Goal: Task Accomplishment & Management: Complete application form

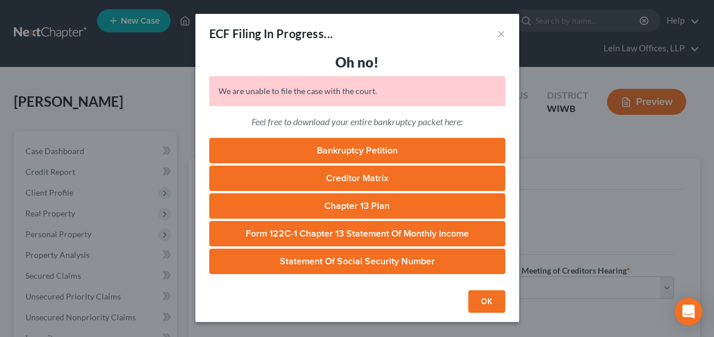
select select "0"
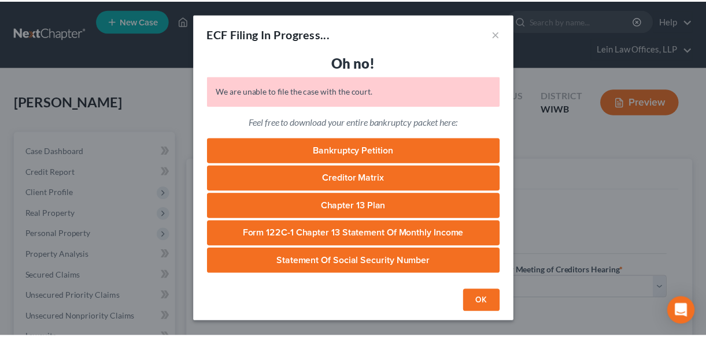
scroll to position [262, 0]
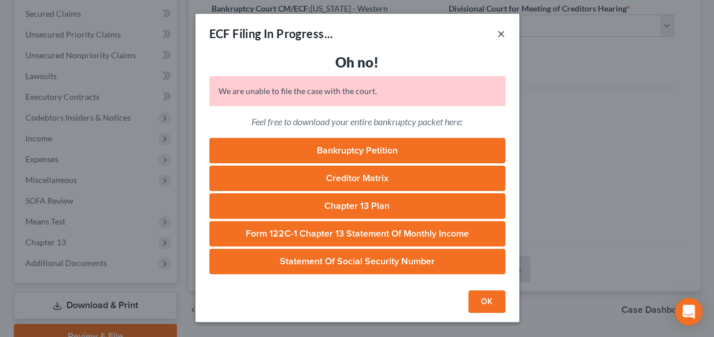
click at [502, 33] on button "×" at bounding box center [501, 34] width 8 height 14
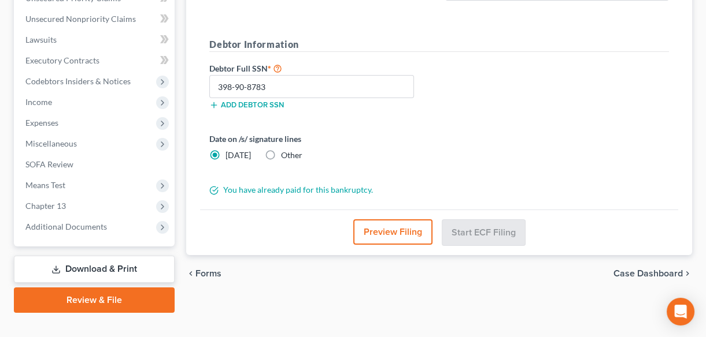
scroll to position [317, 0]
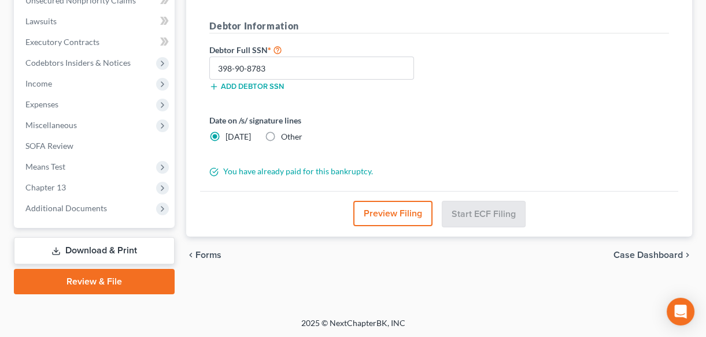
click at [84, 278] on link "Review & File" at bounding box center [94, 281] width 161 height 25
click at [78, 281] on link "Review & File" at bounding box center [94, 281] width 161 height 25
click at [78, 249] on link "Download & Print" at bounding box center [94, 250] width 161 height 27
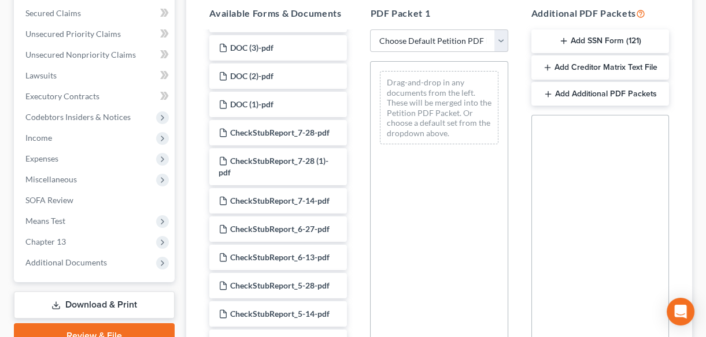
scroll to position [368, 0]
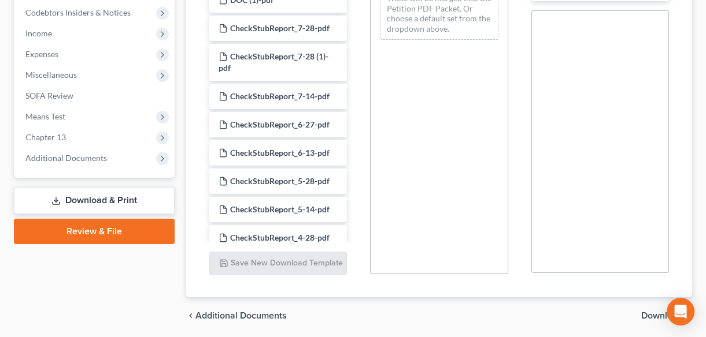
click at [75, 229] on link "Review & File" at bounding box center [94, 231] width 161 height 25
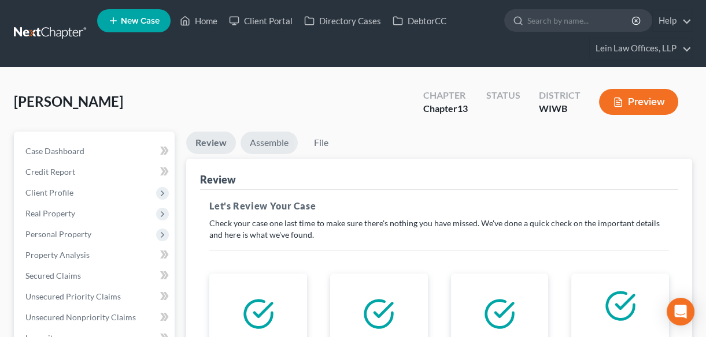
click at [261, 142] on link "Assemble" at bounding box center [268, 143] width 57 height 23
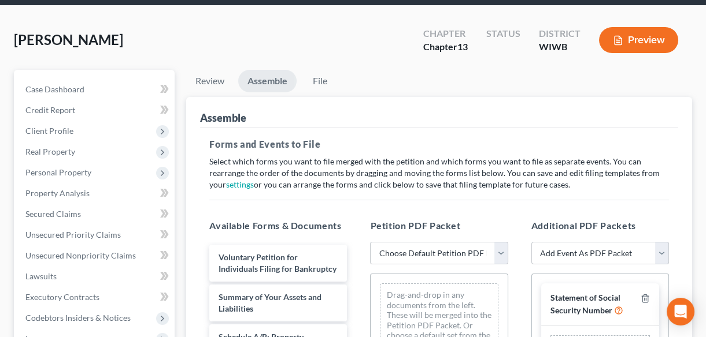
scroll to position [157, 0]
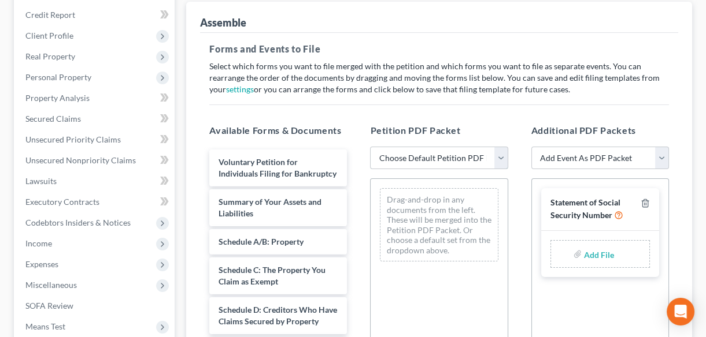
click at [499, 156] on select "Choose Default Petition PDF Packet Emergency Filing (Voluntary Petition and Cre…" at bounding box center [439, 158] width 138 height 23
select select "1"
click at [370, 147] on select "Choose Default Petition PDF Packet Emergency Filing (Voluntary Petition and Cre…" at bounding box center [439, 158] width 138 height 23
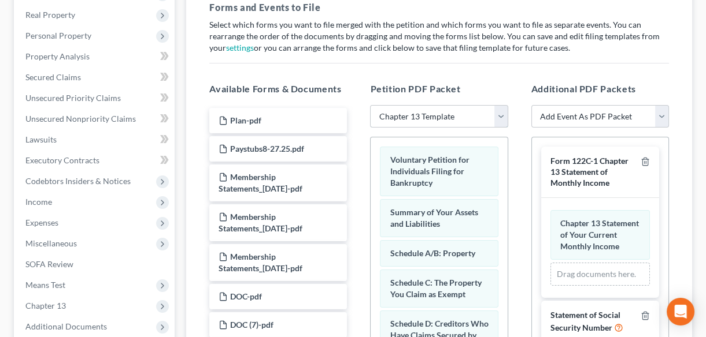
scroll to position [315, 0]
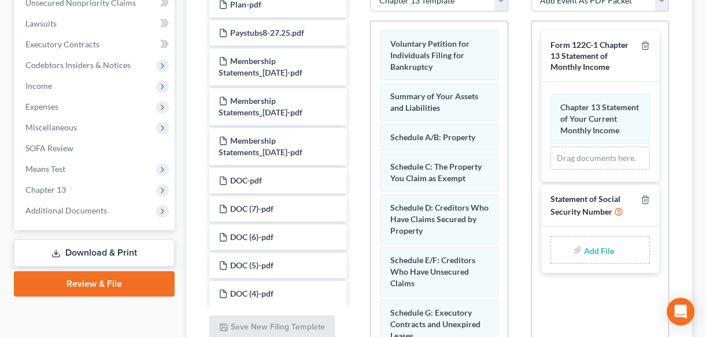
click at [591, 261] on input "file" at bounding box center [598, 250] width 28 height 21
type input "C:\fakepath\Form 121 Social Security.pdf"
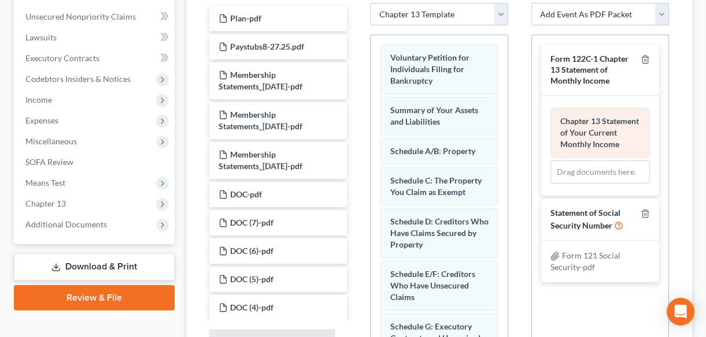
scroll to position [262, 0]
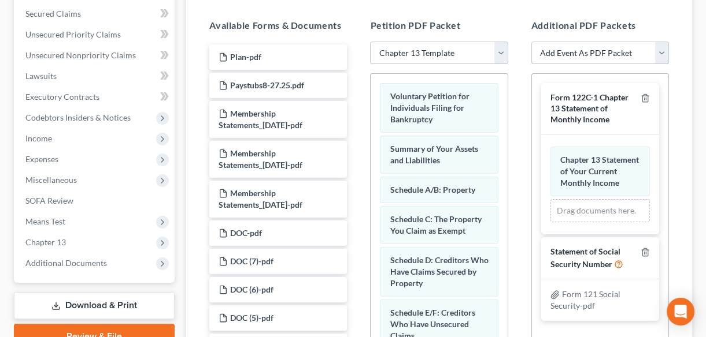
click at [660, 52] on select "Add Event As PDF Packet Certificate of Credit Counseling Chapter 13 Plan Employ…" at bounding box center [600, 53] width 138 height 23
select select "1"
click at [531, 42] on select "Add Event As PDF Packet Certificate of Credit Counseling Chapter 13 Plan Employ…" at bounding box center [600, 53] width 138 height 23
select select
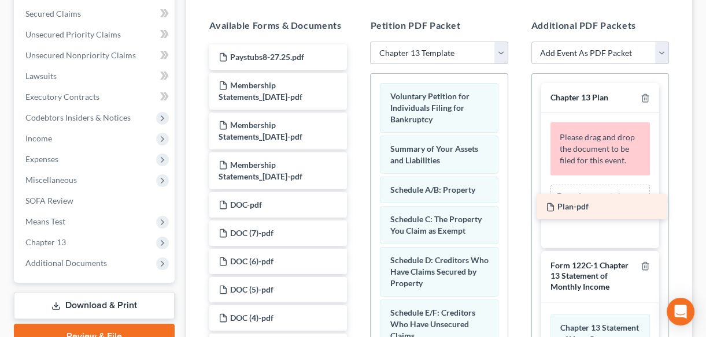
drag, startPoint x: 236, startPoint y: 52, endPoint x: 563, endPoint y: 203, distance: 360.4
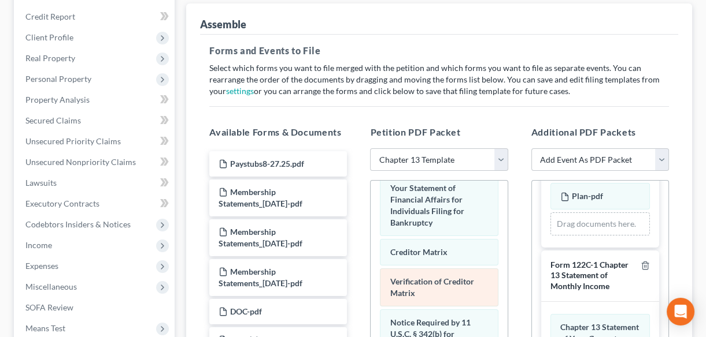
scroll to position [51, 0]
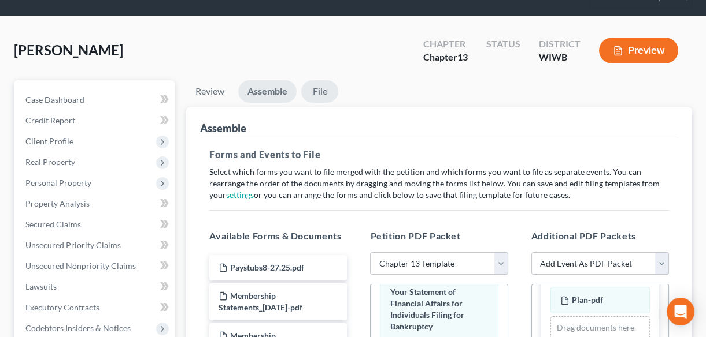
click at [320, 91] on link "File" at bounding box center [319, 91] width 37 height 23
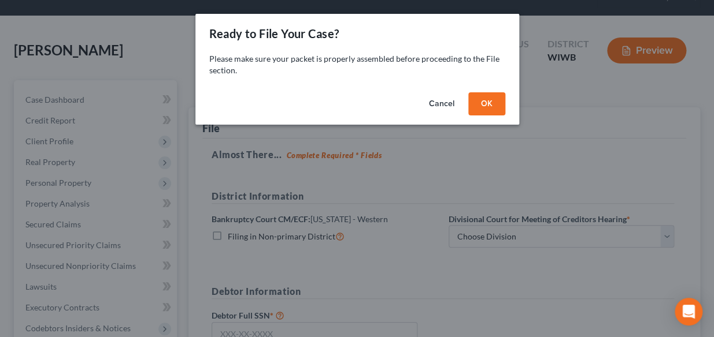
click at [485, 102] on button "OK" at bounding box center [486, 103] width 37 height 23
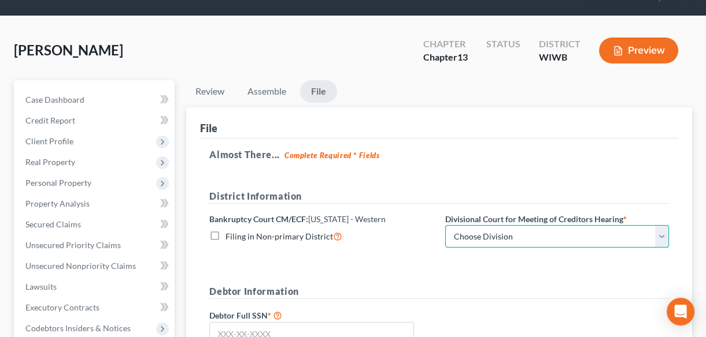
click at [662, 236] on select "Choose Division Eau [PERSON_NAME]" at bounding box center [557, 236] width 224 height 23
select select "0"
click at [445, 225] on select "Choose Division Eau [PERSON_NAME]" at bounding box center [557, 236] width 224 height 23
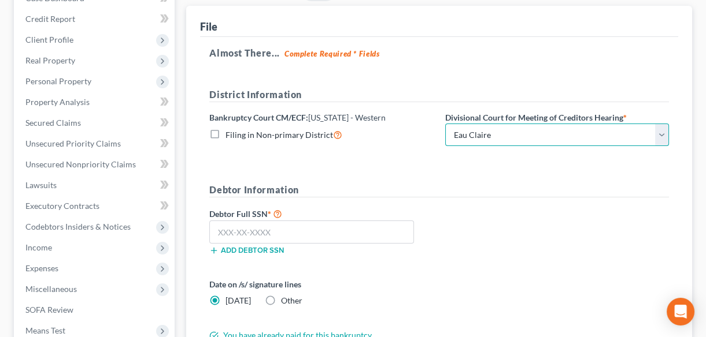
scroll to position [156, 0]
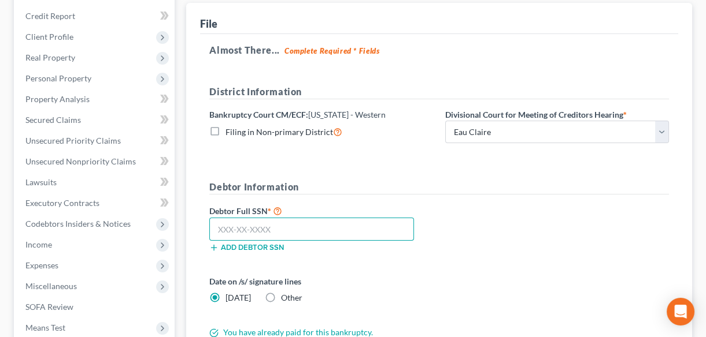
click at [266, 231] on input "text" at bounding box center [311, 229] width 204 height 23
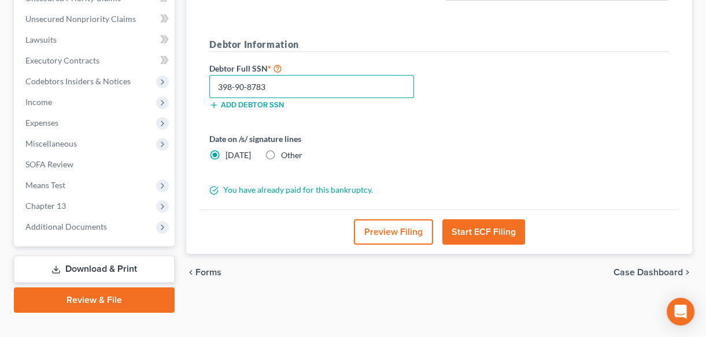
scroll to position [317, 0]
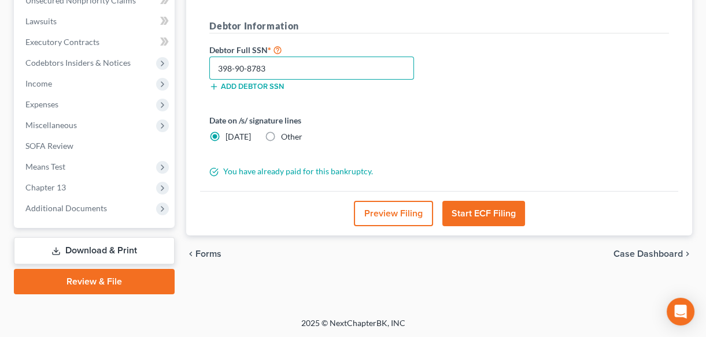
type input "398-90-8783"
click at [485, 208] on button "Start ECF Filing" at bounding box center [483, 213] width 83 height 25
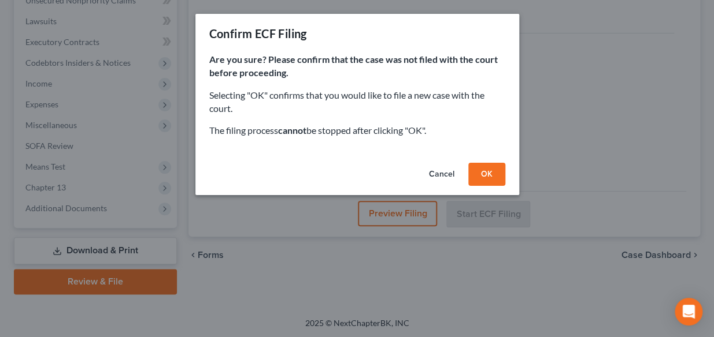
click at [480, 174] on button "OK" at bounding box center [486, 174] width 37 height 23
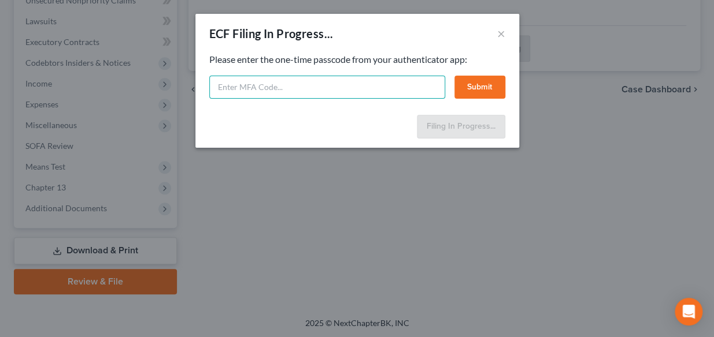
click at [249, 87] on input "text" at bounding box center [327, 87] width 236 height 23
type input "871697"
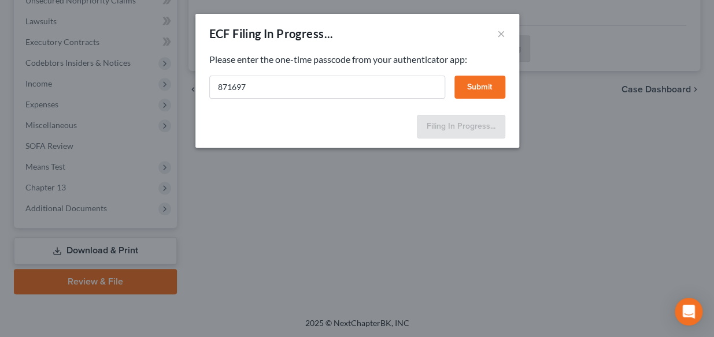
click at [475, 90] on button "Submit" at bounding box center [479, 87] width 51 height 23
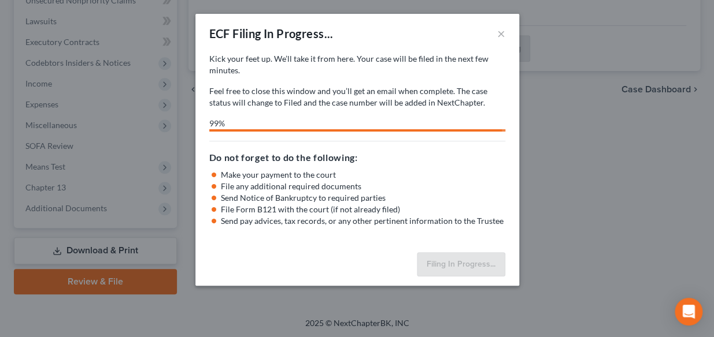
select select "0"
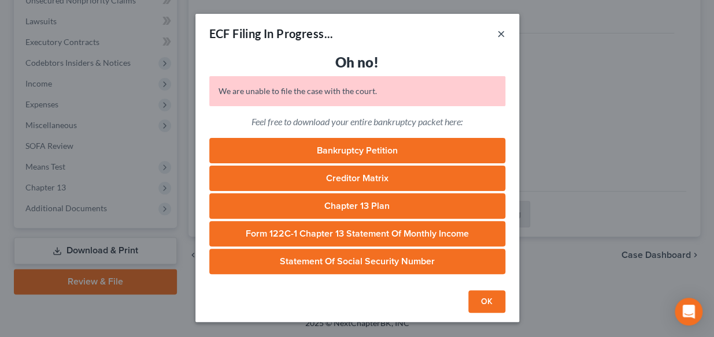
click at [502, 32] on button "×" at bounding box center [501, 34] width 8 height 14
